Goal: Task Accomplishment & Management: Manage account settings

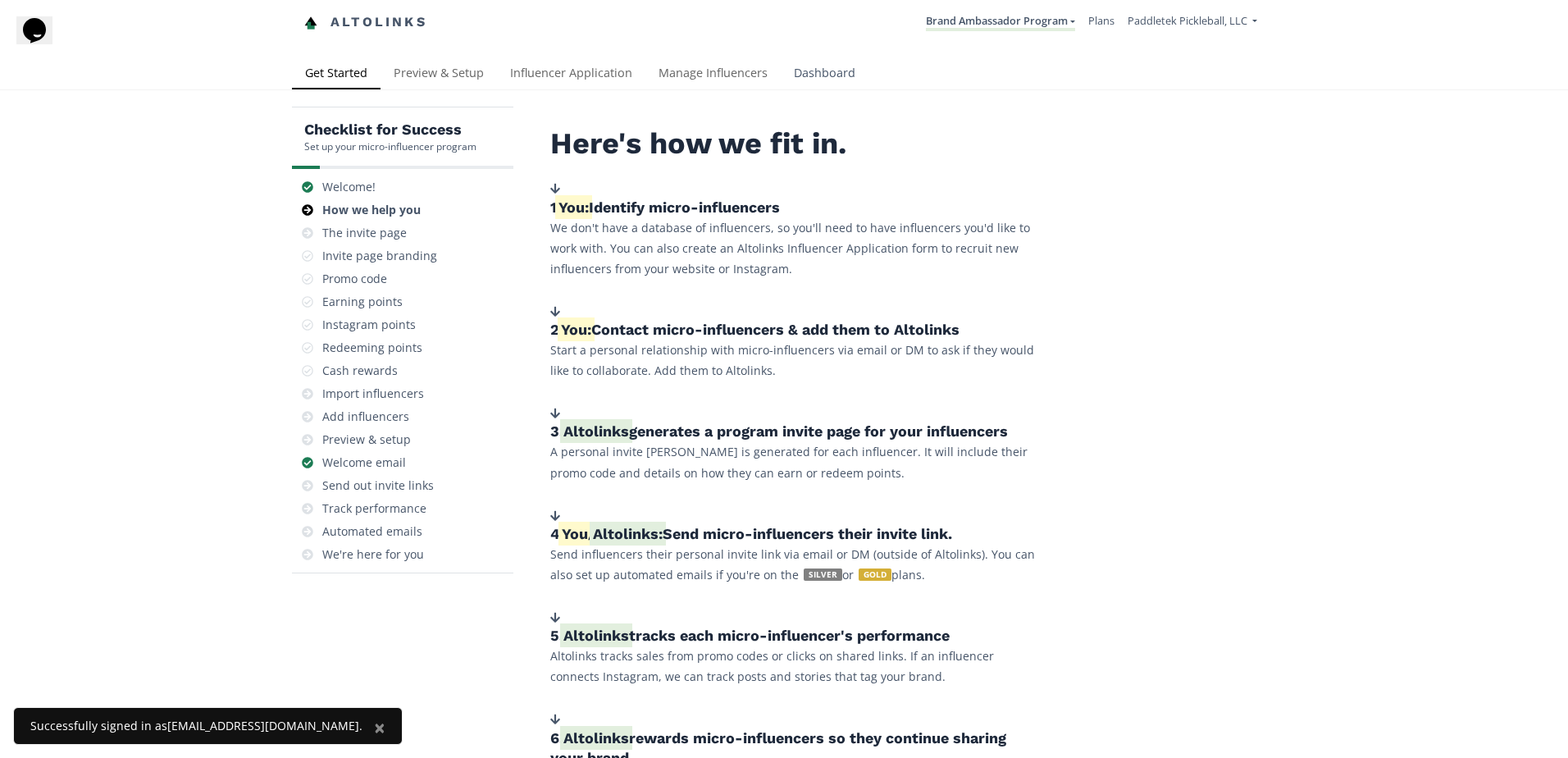
click at [784, 66] on link "Dashboard" at bounding box center [824, 74] width 88 height 33
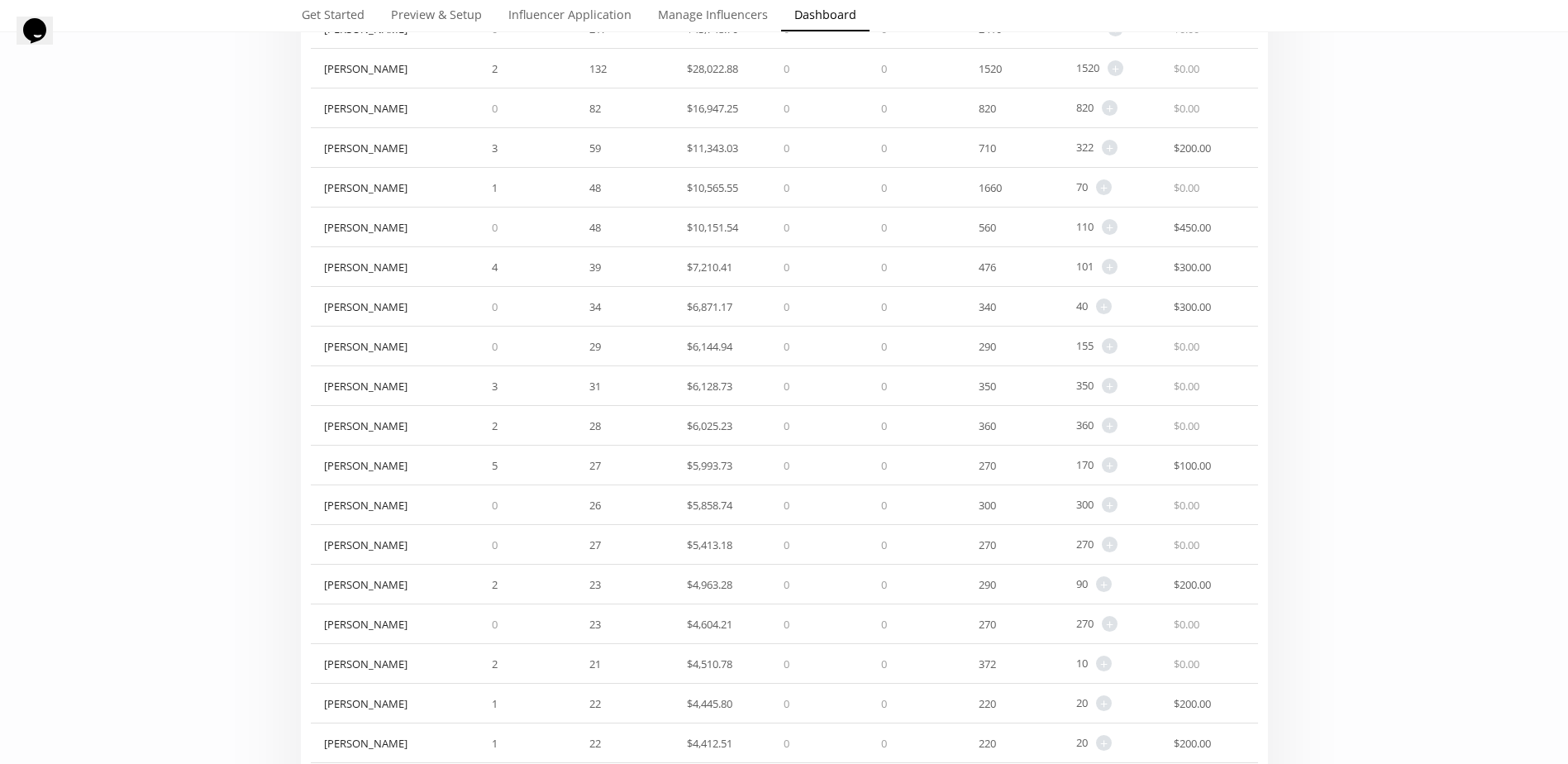
scroll to position [165, 0]
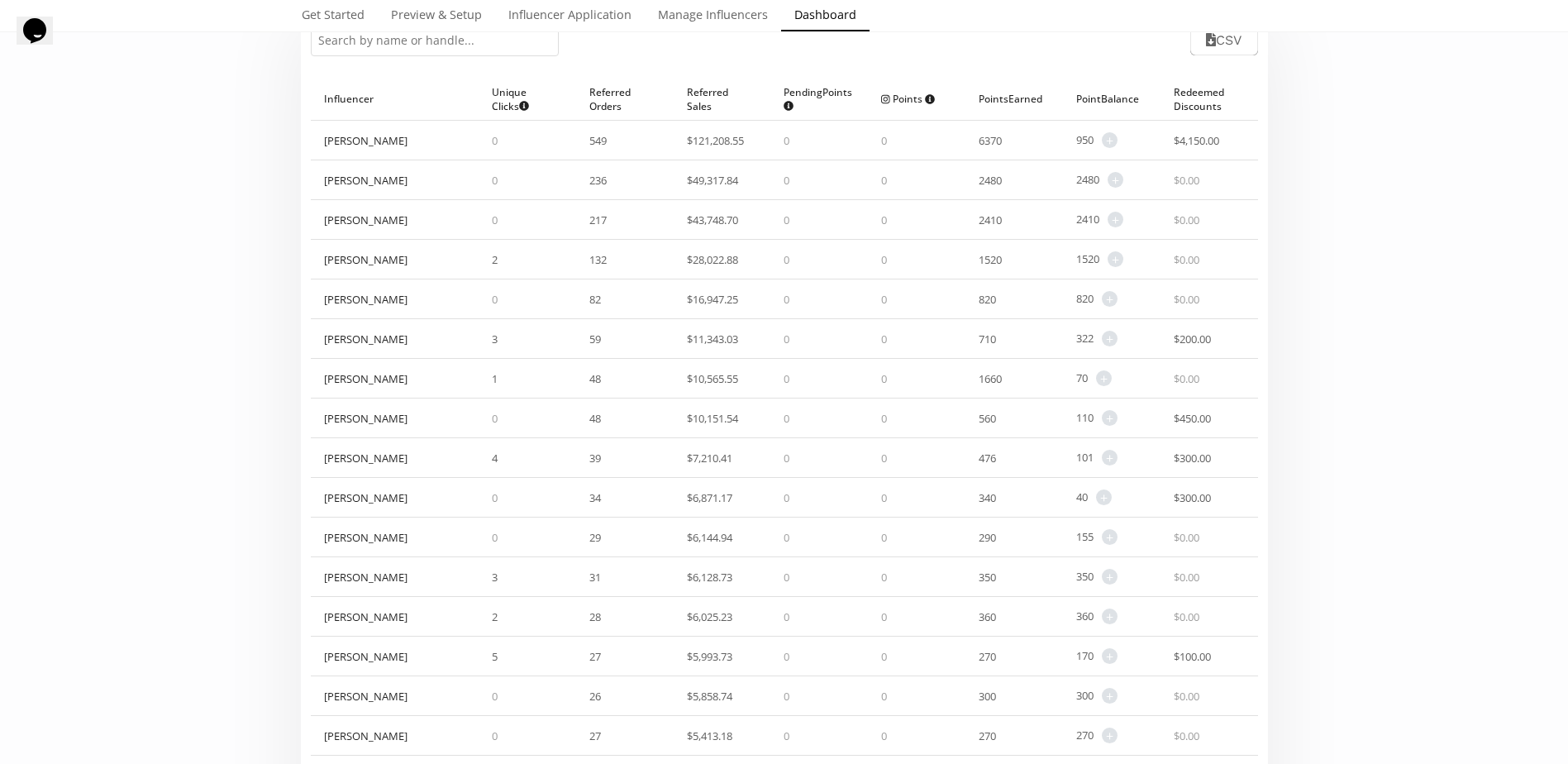
click at [395, 36] on input "text" at bounding box center [435, 41] width 248 height 32
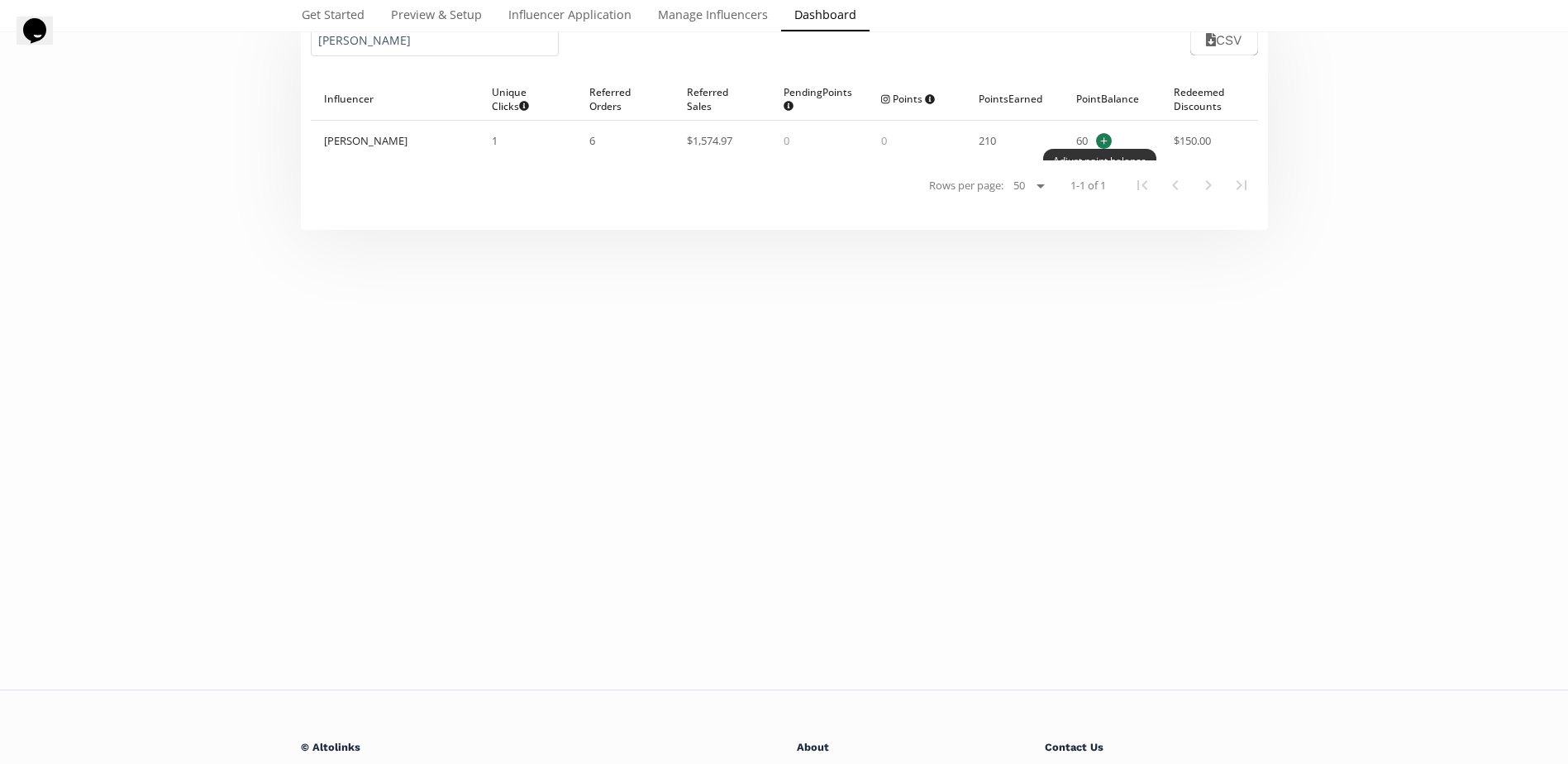
type input "[PERSON_NAME]"
click at [1111, 140] on span "+" at bounding box center [1104, 141] width 16 height 16
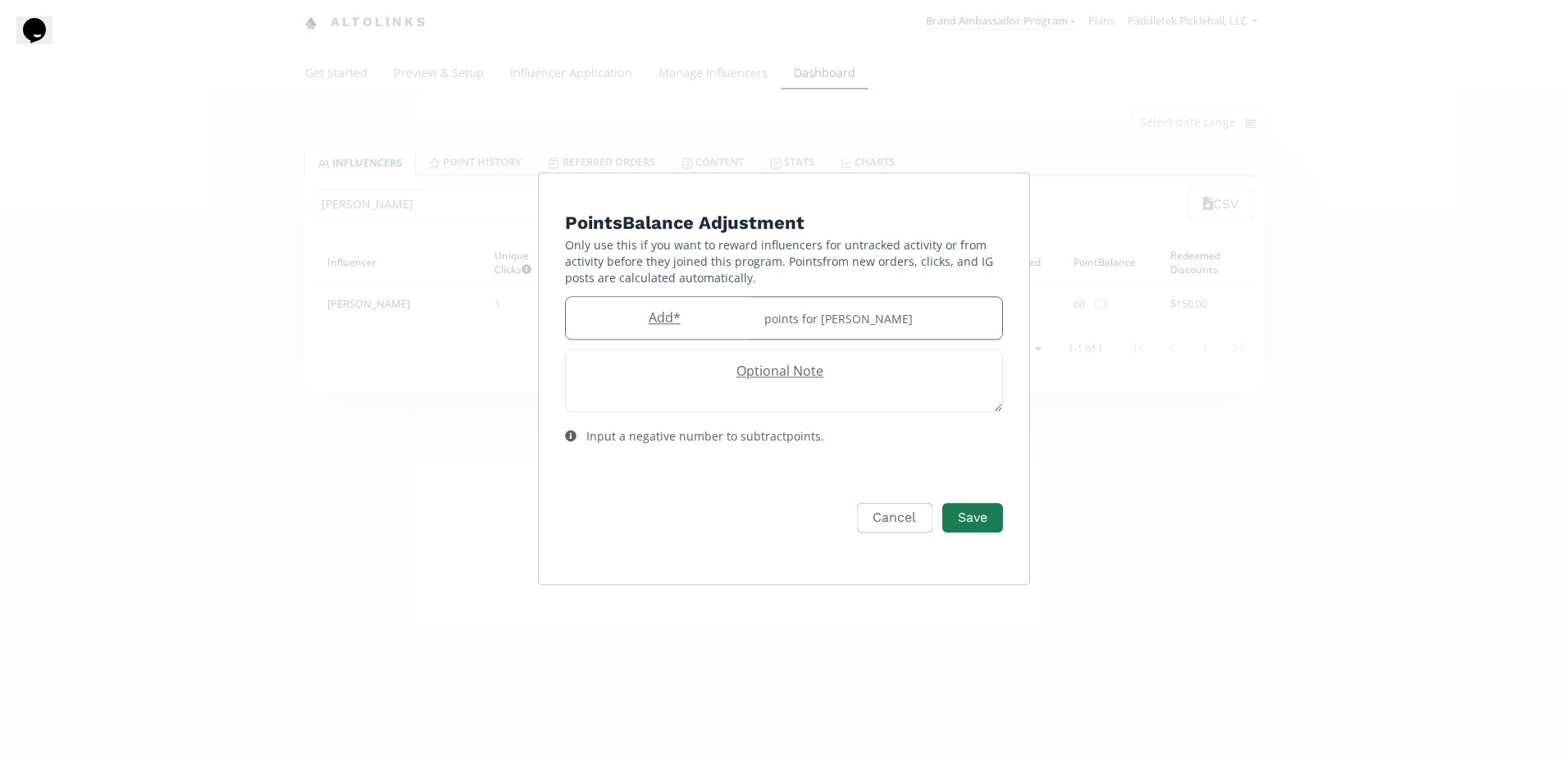
click at [664, 323] on label "Add *" at bounding box center [659, 317] width 188 height 19
type input "10"
click at [951, 507] on button "Save" at bounding box center [973, 518] width 66 height 35
